Goal: Check status: Check status

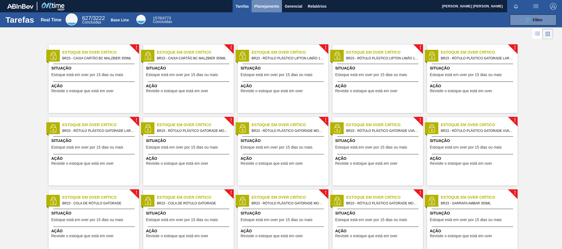
click at [266, 5] on span "Planejamento" at bounding box center [266, 6] width 25 height 7
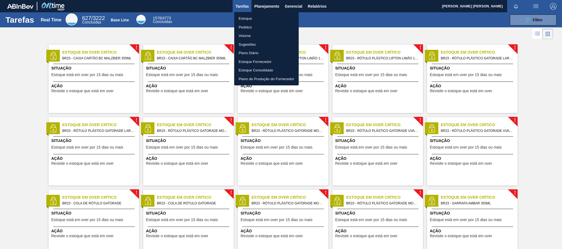
click at [259, 27] on li "Pedidos" at bounding box center [266, 27] width 64 height 9
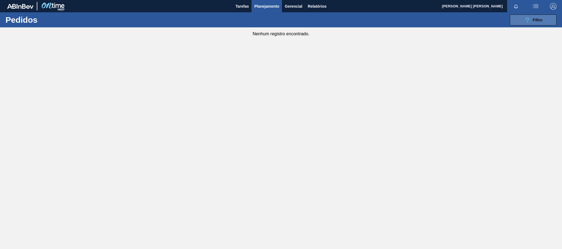
click at [513, 22] on button "089F7B8B-B2A5-4AFE-B5C0-19BA573D28AC Filtro" at bounding box center [533, 20] width 47 height 11
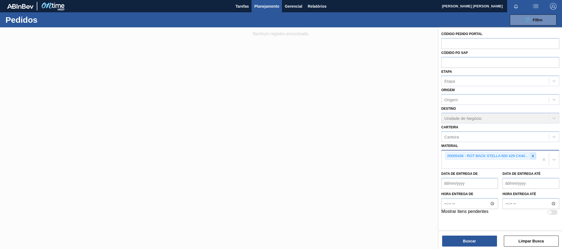
click at [531, 155] on icon at bounding box center [533, 156] width 4 height 4
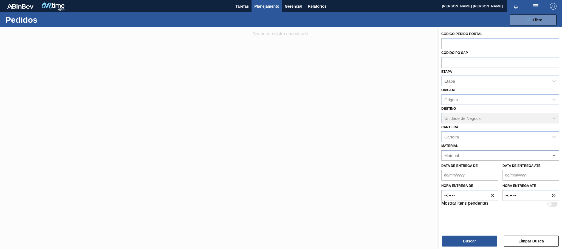
paste input "30003697"
type input "30003697"
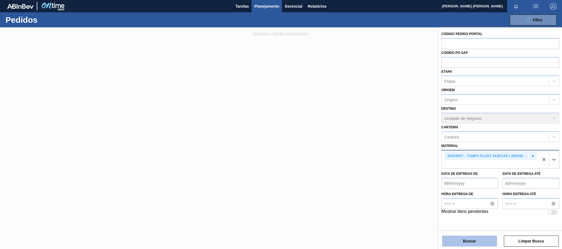
click at [446, 238] on button "Buscar" at bounding box center [469, 241] width 55 height 11
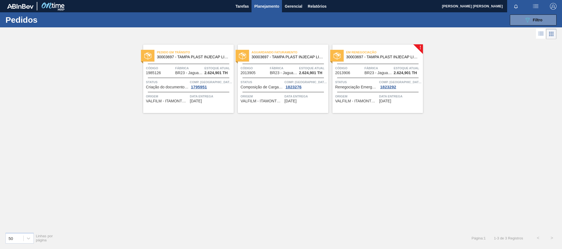
click at [191, 57] on span "30003697 - TAMPA PLAST INJECAP LIMONETO S/LINER" at bounding box center [193, 57] width 72 height 4
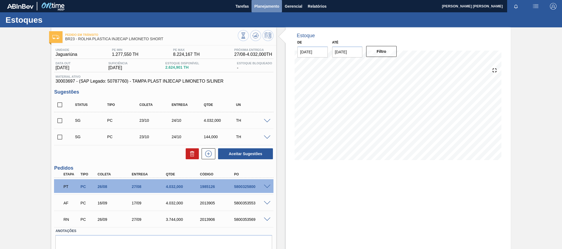
click at [264, 6] on span "Planejamento" at bounding box center [266, 6] width 25 height 7
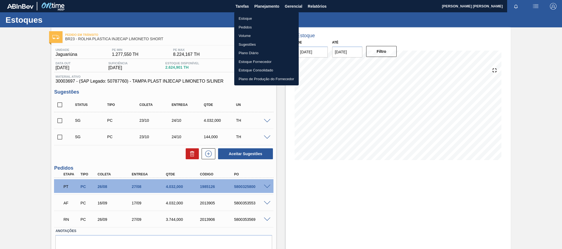
click at [238, 27] on li "Pedidos" at bounding box center [266, 27] width 64 height 9
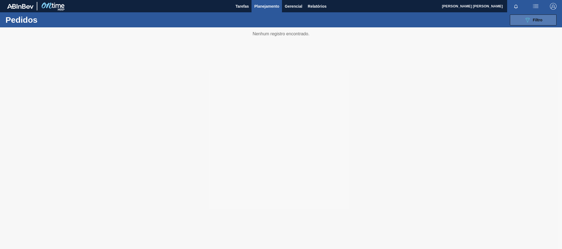
click at [524, 21] on icon "089F7B8B-B2A5-4AFE-B5C0-19BA573D28AC" at bounding box center [527, 20] width 7 height 7
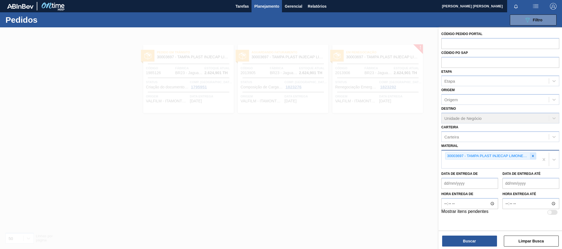
click at [533, 155] on icon at bounding box center [533, 156] width 4 height 4
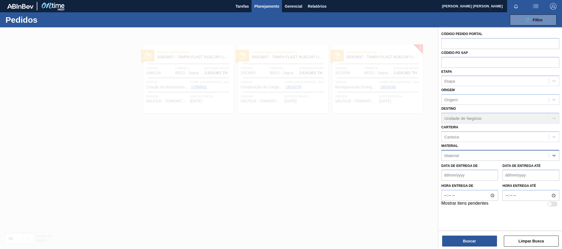
paste input "30034031"
type input "30034031"
click at [526, 167] on div "30034031 - ROT PLAST 1 5L H LIPTON PESSEGO NF24" at bounding box center [500, 169] width 118 height 10
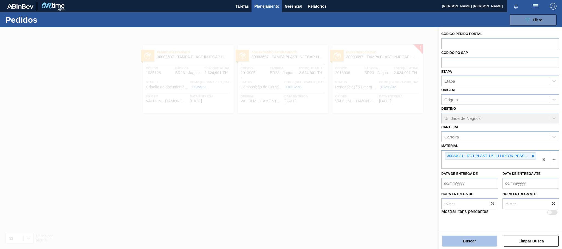
click at [462, 239] on button "Buscar" at bounding box center [469, 241] width 55 height 11
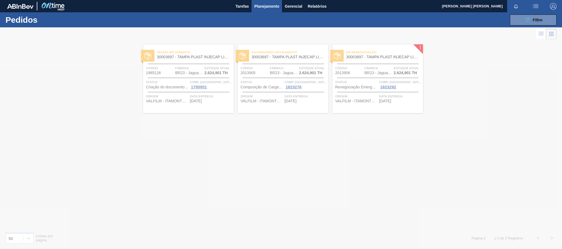
click at [423, 173] on div at bounding box center [281, 138] width 562 height 222
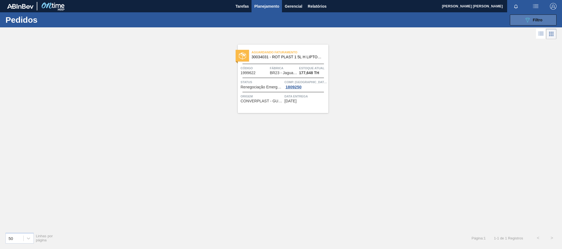
click at [519, 15] on button "089F7B8B-B2A5-4AFE-B5C0-19BA573D28AC Filtro" at bounding box center [533, 20] width 47 height 11
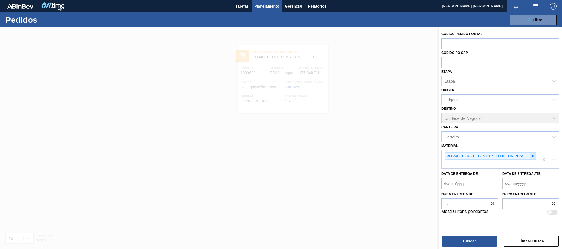
click at [534, 155] on icon at bounding box center [533, 156] width 4 height 4
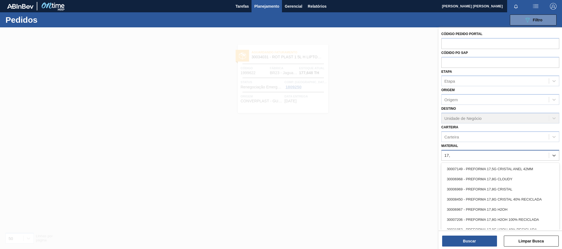
type input "17,8"
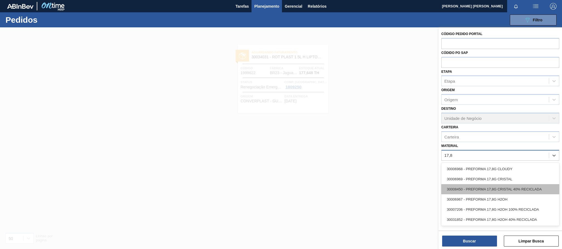
click at [523, 189] on div "30008450 - PREFORMA 17,8G CRISTAL 40% RECICLADA" at bounding box center [500, 189] width 118 height 10
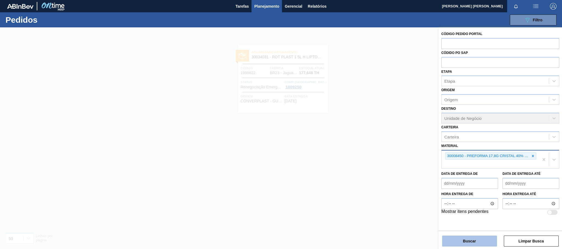
click at [473, 238] on button "Buscar" at bounding box center [469, 241] width 55 height 11
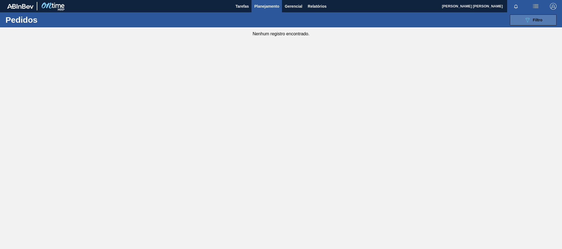
click at [530, 21] on div "089F7B8B-B2A5-4AFE-B5C0-19BA573D28AC Filtro" at bounding box center [533, 20] width 18 height 7
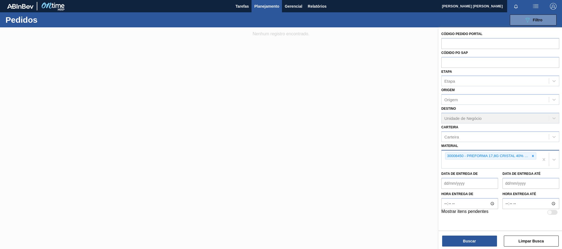
click at [532, 157] on icon at bounding box center [533, 156] width 4 height 4
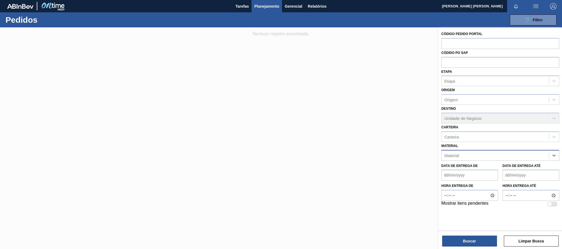
paste input "30030657"
type input "30030657"
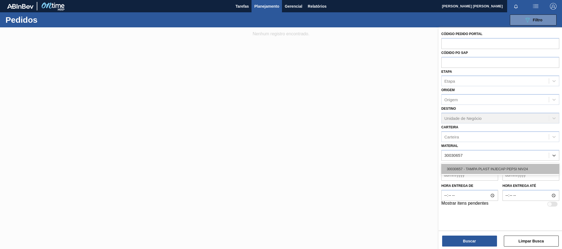
click at [497, 170] on div "30030657 - TAMPA PLAST INJECAP PEPSI NIV24" at bounding box center [500, 169] width 118 height 10
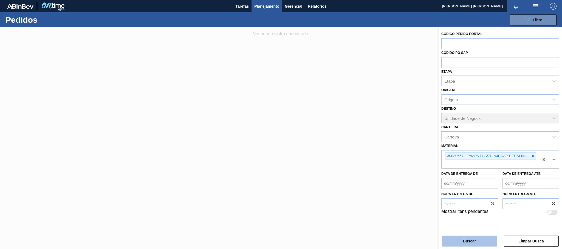
click at [477, 238] on button "Buscar" at bounding box center [469, 241] width 55 height 11
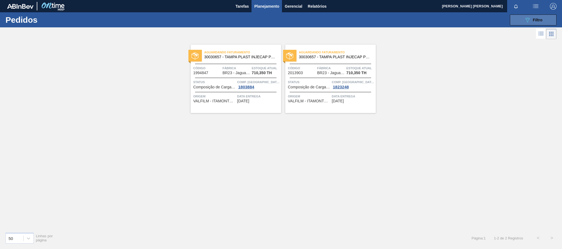
click at [533, 20] on span "Filtro" at bounding box center [538, 20] width 10 height 4
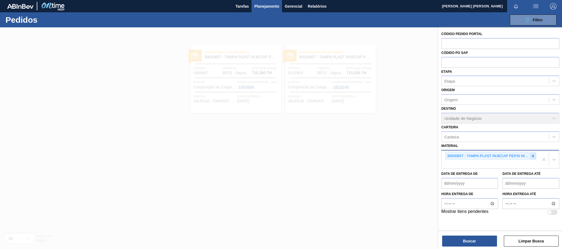
click at [532, 157] on icon at bounding box center [533, 156] width 2 height 2
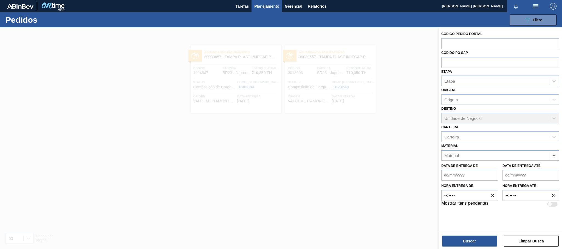
paste input "20008984"
type input "20008984"
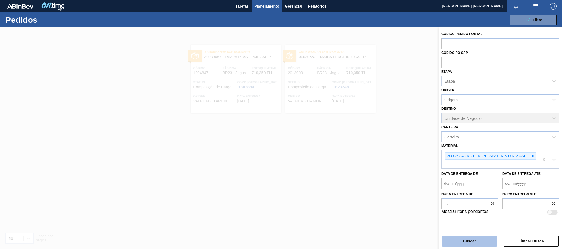
click at [477, 240] on button "Buscar" at bounding box center [469, 241] width 55 height 11
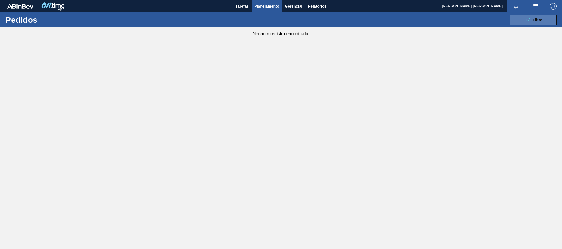
click at [535, 21] on span "Filtro" at bounding box center [538, 20] width 10 height 4
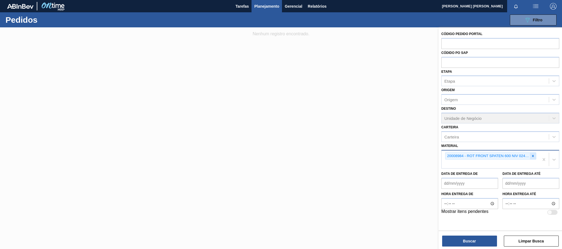
click at [532, 155] on icon at bounding box center [533, 156] width 4 height 4
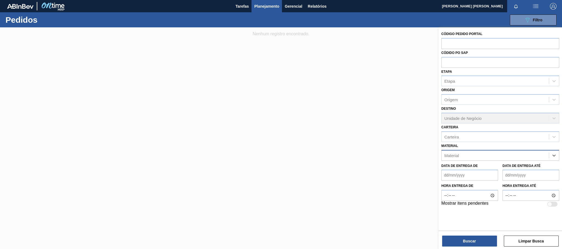
paste input "30002115"
type input "30002115"
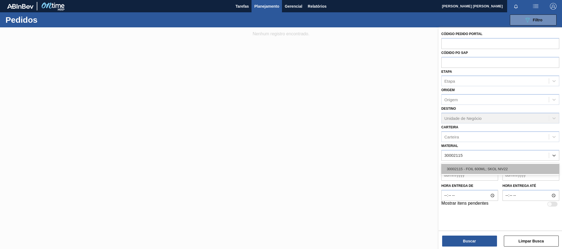
click at [502, 164] on div "30002115 - FOIL 600ML; SKOL NIV22" at bounding box center [500, 169] width 118 height 10
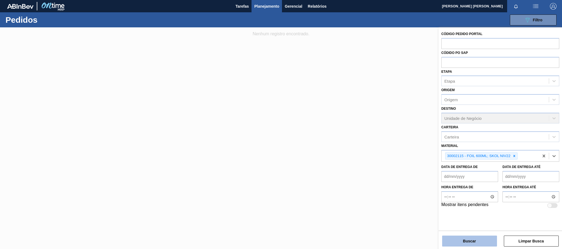
click at [472, 240] on button "Buscar" at bounding box center [469, 241] width 55 height 11
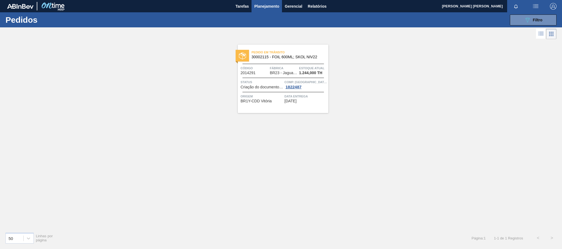
click at [286, 59] on span "30002115 - FOIL 600ML; SKOL NIV22" at bounding box center [287, 57] width 72 height 4
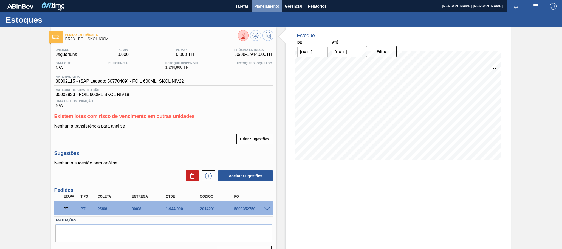
click at [263, 5] on span "Planejamento" at bounding box center [266, 6] width 25 height 7
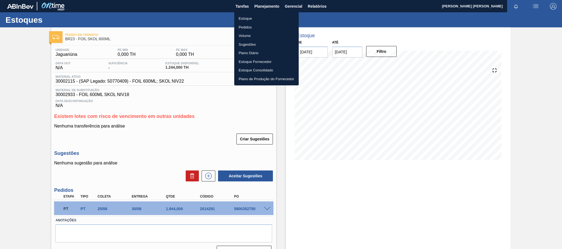
click at [246, 24] on li "Pedidos" at bounding box center [266, 27] width 64 height 9
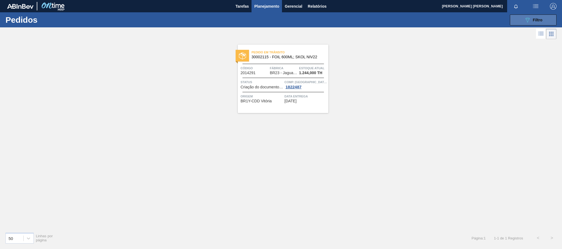
click at [540, 19] on span "Filtro" at bounding box center [538, 20] width 10 height 4
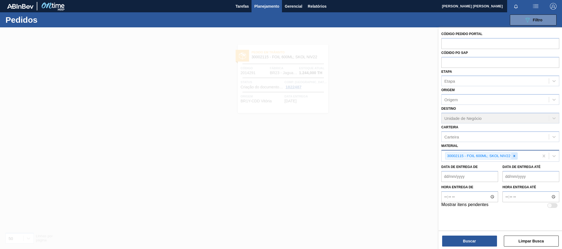
click at [514, 154] on icon at bounding box center [514, 156] width 4 height 4
paste input "30030680"
type input "30030680"
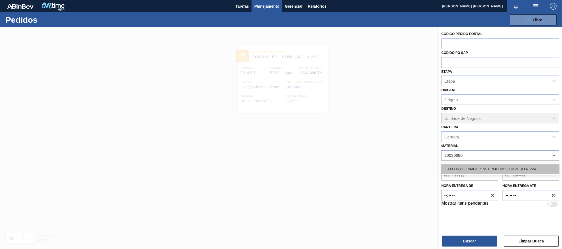
click at [513, 168] on div "30030680 - TAMPA PLAST INJECAP GCA ZERO NIV24" at bounding box center [500, 169] width 118 height 10
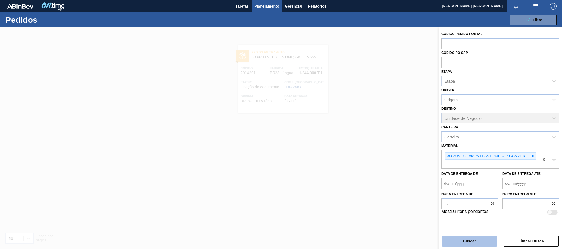
click at [468, 243] on button "Buscar" at bounding box center [469, 241] width 55 height 11
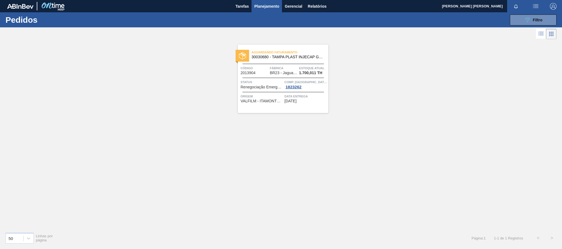
click at [311, 65] on div "Aguardando Faturamento 30030680 - TAMPA PLAST INJECAP GCA ZERO NIV24 Código 201…" at bounding box center [283, 79] width 90 height 69
